Goal: Transaction & Acquisition: Purchase product/service

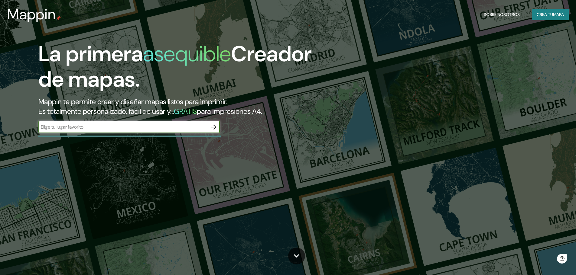
click at [129, 130] on input "text" at bounding box center [122, 127] width 169 height 7
type input "[PERSON_NAME] Cauca"
click at [212, 128] on icon "button" at bounding box center [213, 127] width 7 height 7
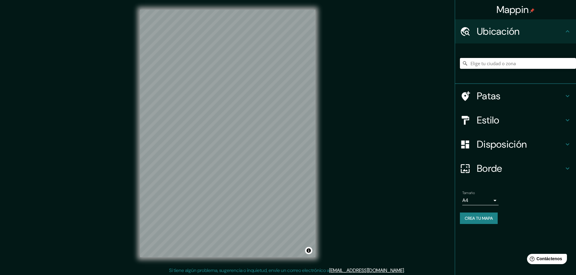
click at [494, 67] on input "Elige tu ciudad o zona" at bounding box center [518, 63] width 116 height 11
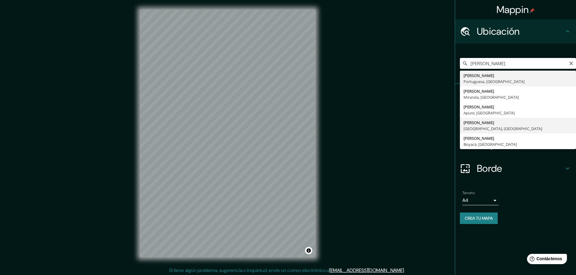
type input "Páez, Cauca, Colombia"
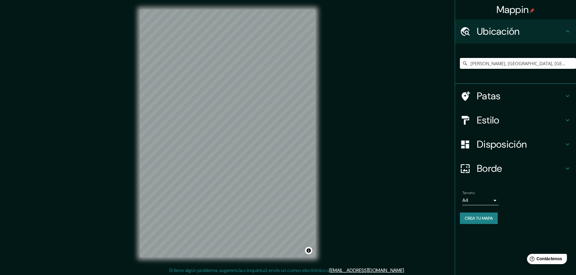
click at [493, 220] on font "Crea tu mapa" at bounding box center [479, 218] width 28 height 5
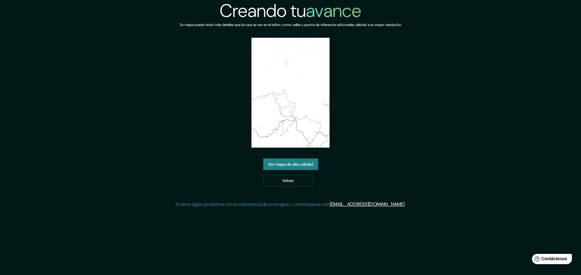
click at [298, 162] on font "Ver mapa de alta calidad" at bounding box center [290, 164] width 45 height 5
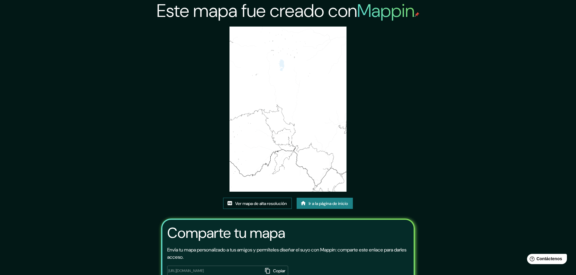
click at [269, 202] on font "Ver mapa de alta resolución" at bounding box center [261, 203] width 52 height 5
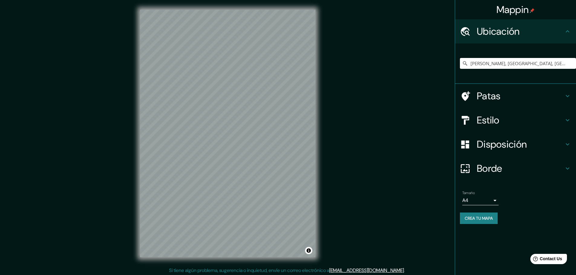
click at [522, 64] on input "[PERSON_NAME], [GEOGRAPHIC_DATA], [GEOGRAPHIC_DATA]" at bounding box center [518, 63] width 116 height 11
click at [558, 62] on input "[PERSON_NAME], [GEOGRAPHIC_DATA], [GEOGRAPHIC_DATA]" at bounding box center [518, 63] width 116 height 11
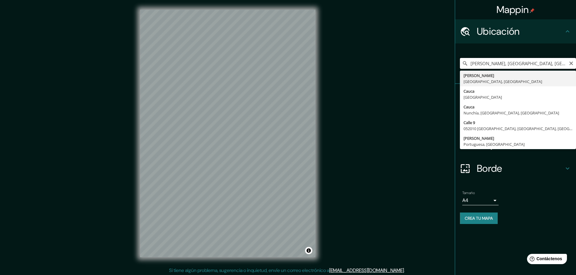
type input "[PERSON_NAME], [GEOGRAPHIC_DATA], [GEOGRAPHIC_DATA]"
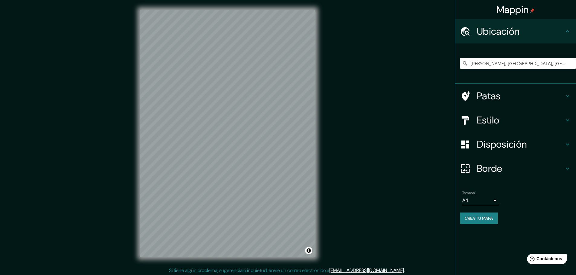
click at [571, 121] on div "Estilo" at bounding box center [515, 120] width 121 height 24
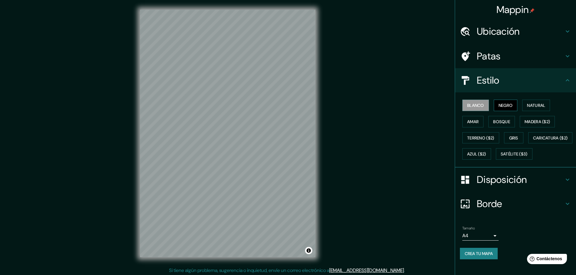
click at [503, 104] on font "Negro" at bounding box center [506, 105] width 14 height 5
click at [541, 102] on font "Natural" at bounding box center [536, 106] width 18 height 8
click at [476, 119] on button "Amar" at bounding box center [472, 121] width 21 height 11
click at [493, 121] on font "Bosque" at bounding box center [501, 121] width 17 height 5
click at [520, 122] on button "Madera ($2)" at bounding box center [537, 121] width 35 height 11
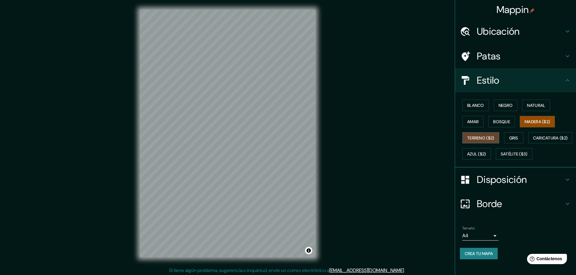
click at [467, 138] on font "Terreno ($2)" at bounding box center [480, 137] width 27 height 5
click at [515, 138] on font "Gris" at bounding box center [513, 137] width 9 height 5
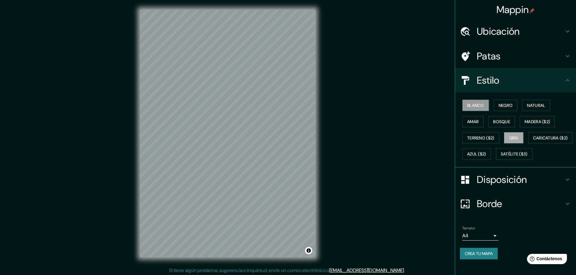
click at [469, 100] on button "Blanco" at bounding box center [475, 105] width 27 height 11
click at [497, 101] on button "Negro" at bounding box center [506, 105] width 24 height 11
click at [478, 104] on font "Blanco" at bounding box center [475, 105] width 17 height 5
click at [501, 157] on font "Satélite ($3)" at bounding box center [514, 154] width 27 height 5
click at [475, 107] on font "Blanco" at bounding box center [475, 105] width 17 height 5
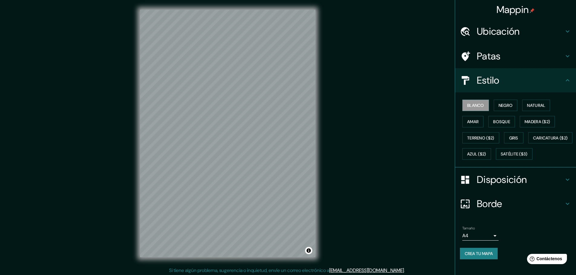
click at [564, 184] on icon at bounding box center [567, 179] width 7 height 7
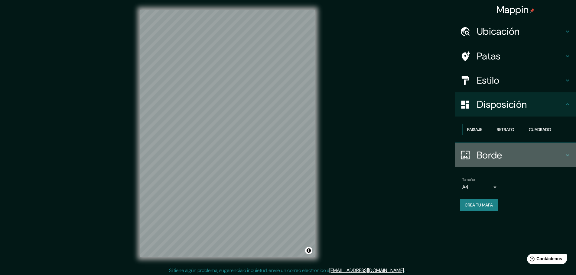
click at [552, 152] on h4 "Borde" at bounding box center [520, 155] width 87 height 12
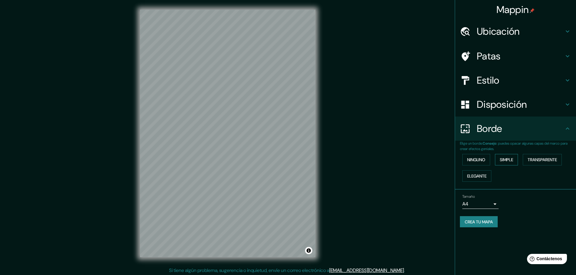
click at [503, 159] on font "Simple" at bounding box center [506, 159] width 13 height 5
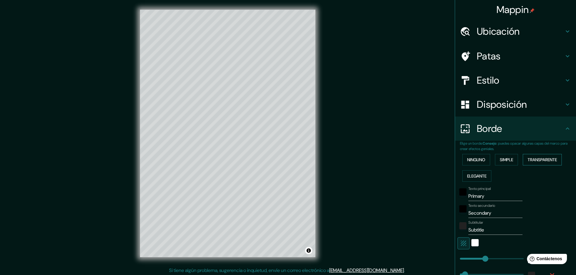
click at [530, 161] on font "Transparente" at bounding box center [542, 159] width 29 height 5
click at [479, 176] on font "Elegante" at bounding box center [476, 176] width 19 height 5
click at [478, 159] on font "Ninguno" at bounding box center [476, 159] width 18 height 5
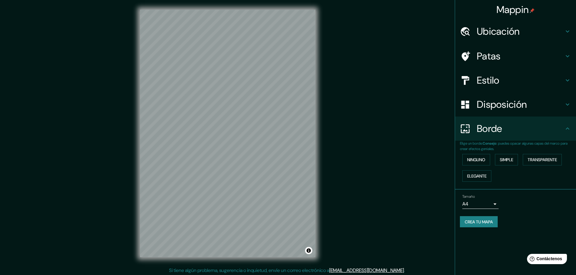
click at [514, 134] on h4 "Borde" at bounding box center [520, 129] width 87 height 12
click at [565, 132] on icon at bounding box center [567, 128] width 7 height 7
click at [569, 62] on div "Patas" at bounding box center [515, 56] width 121 height 24
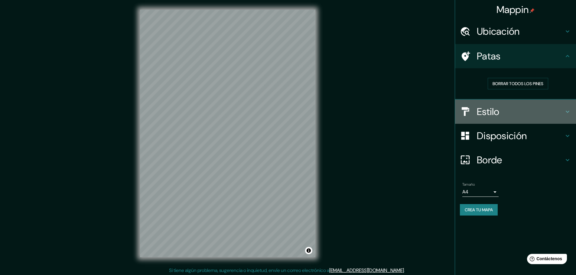
click at [547, 113] on h4 "Estilo" at bounding box center [520, 112] width 87 height 12
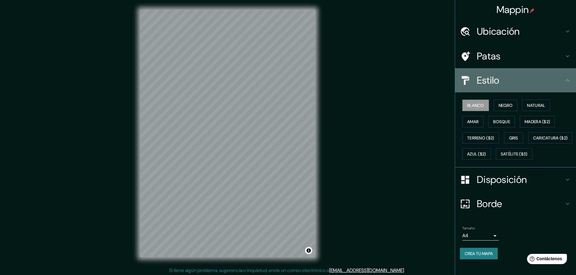
click at [553, 83] on h4 "Estilo" at bounding box center [520, 80] width 87 height 12
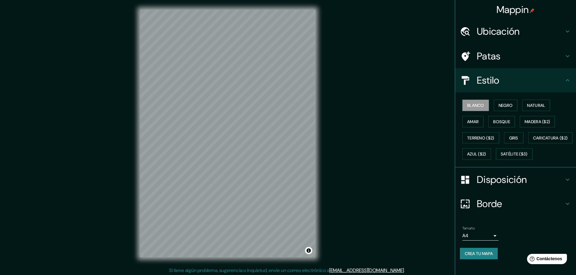
click at [558, 186] on h4 "Disposición" at bounding box center [520, 180] width 87 height 12
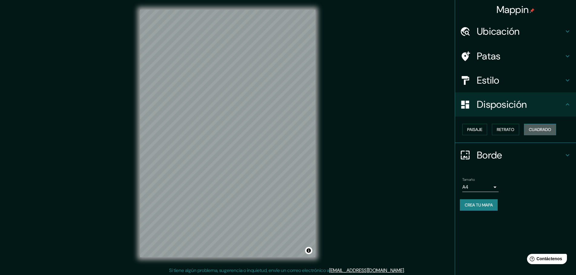
click at [537, 132] on font "Cuadrado" at bounding box center [540, 129] width 22 height 5
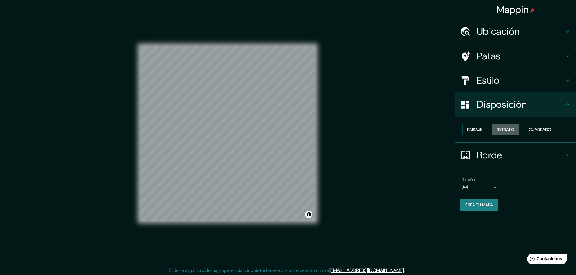
click at [508, 134] on button "Retrato" at bounding box center [505, 129] width 27 height 11
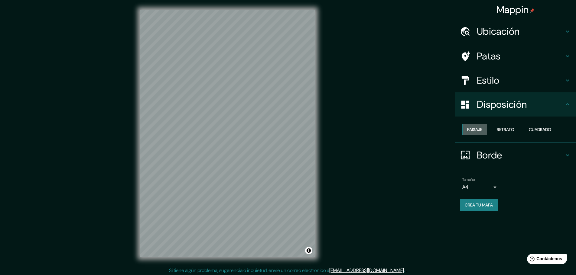
click at [477, 128] on font "Paisaje" at bounding box center [474, 129] width 15 height 5
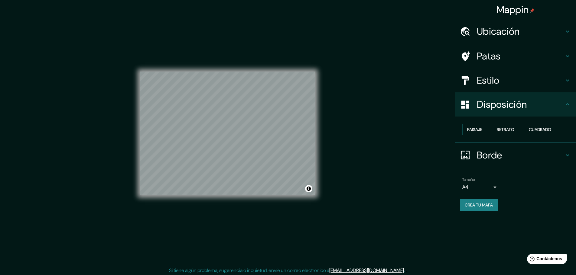
click at [503, 130] on font "Retrato" at bounding box center [506, 129] width 18 height 5
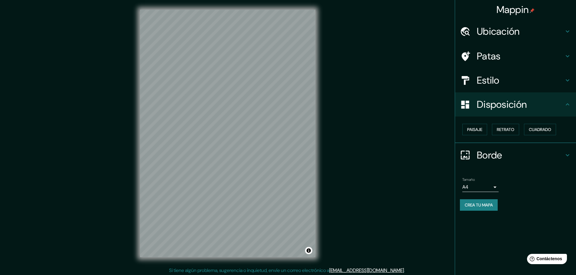
click at [554, 155] on h4 "Borde" at bounding box center [520, 155] width 87 height 12
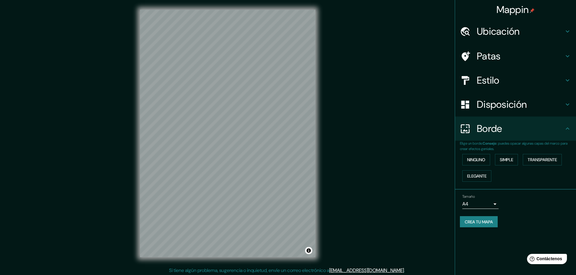
click at [568, 136] on div "Borde" at bounding box center [515, 129] width 121 height 24
click at [541, 210] on div "Tamaño A4 single" at bounding box center [515, 201] width 111 height 19
click at [485, 220] on font "Crea tu mapa" at bounding box center [479, 222] width 28 height 5
drag, startPoint x: 313, startPoint y: 165, endPoint x: 310, endPoint y: 156, distance: 9.2
click at [310, 156] on div at bounding box center [312, 155] width 5 height 5
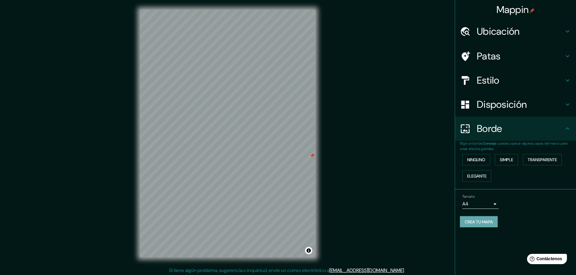
click at [477, 221] on font "Crea tu mapa" at bounding box center [479, 222] width 28 height 5
click at [494, 221] on div "Crea tu mapa" at bounding box center [515, 221] width 111 height 11
click at [489, 224] on font "Crea tu mapa" at bounding box center [479, 222] width 28 height 5
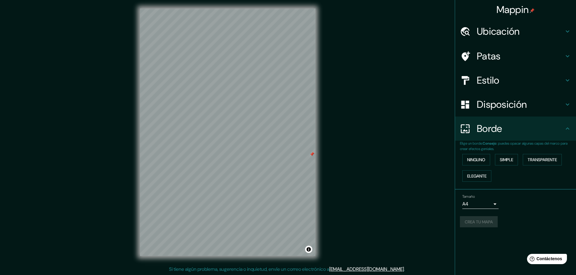
scroll to position [2, 0]
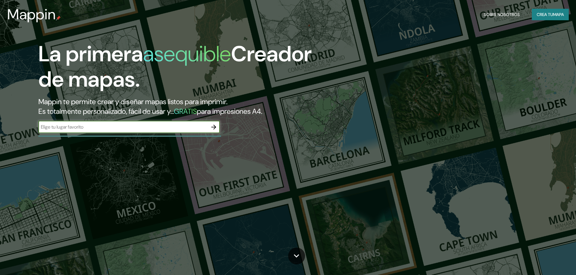
click at [189, 128] on input "text" at bounding box center [122, 127] width 169 height 7
type input "[PERSON_NAME] Cauca"
click at [218, 127] on button "button" at bounding box center [214, 127] width 12 height 12
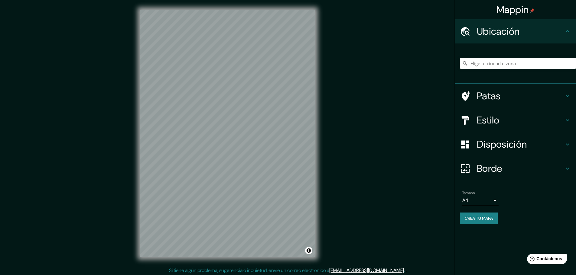
click at [505, 55] on div at bounding box center [518, 63] width 116 height 30
click at [504, 59] on input "Elige tu ciudad o zona" at bounding box center [518, 63] width 116 height 11
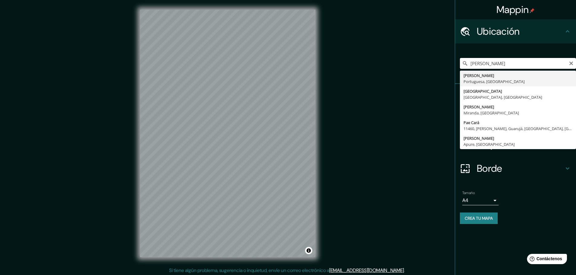
click at [505, 67] on input "paez" at bounding box center [518, 63] width 116 height 11
type input "Páez, Cauca, Colombia"
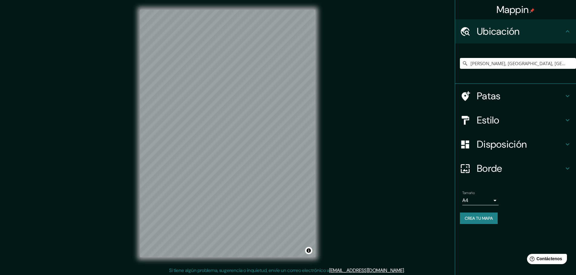
click at [545, 122] on h4 "Estilo" at bounding box center [520, 120] width 87 height 12
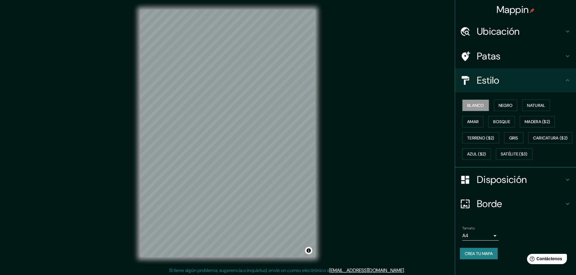
click at [347, 222] on div "Mappin Ubicación Páez, Cauca, Colombia Patas Estilo Blanco Negro Natural Amar B…" at bounding box center [288, 138] width 576 height 277
click at [468, 258] on font "Crea tu mapa" at bounding box center [479, 254] width 28 height 8
